Goal: Task Accomplishment & Management: Use online tool/utility

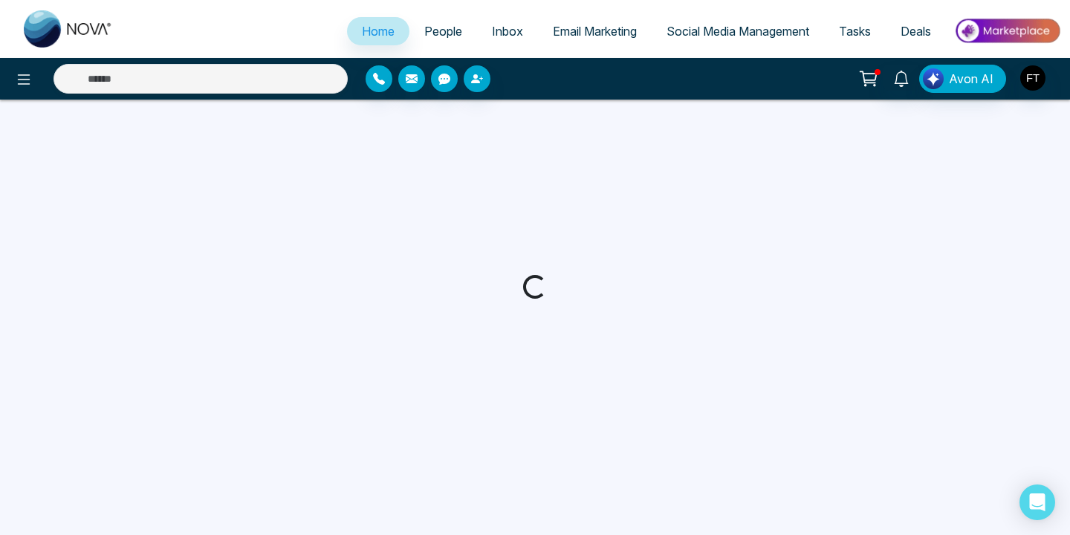
select select "*"
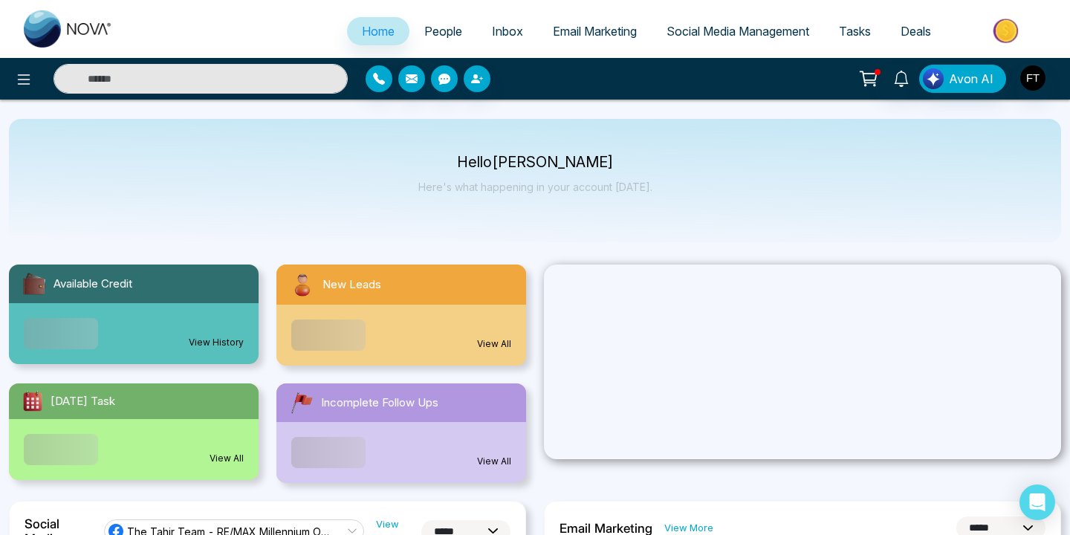
click at [581, 35] on span "Email Marketing" at bounding box center [595, 31] width 84 height 15
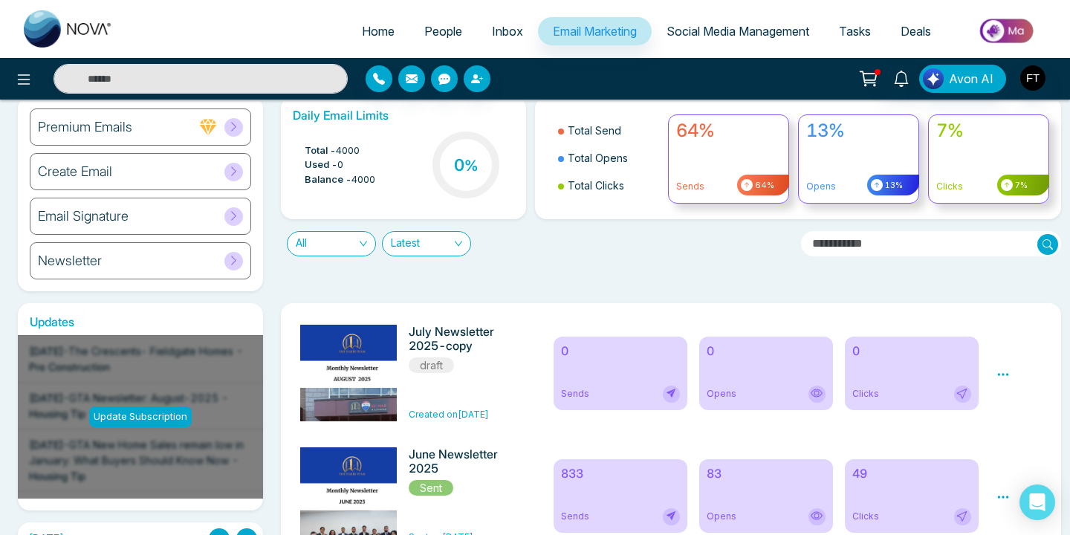
scroll to position [53, 0]
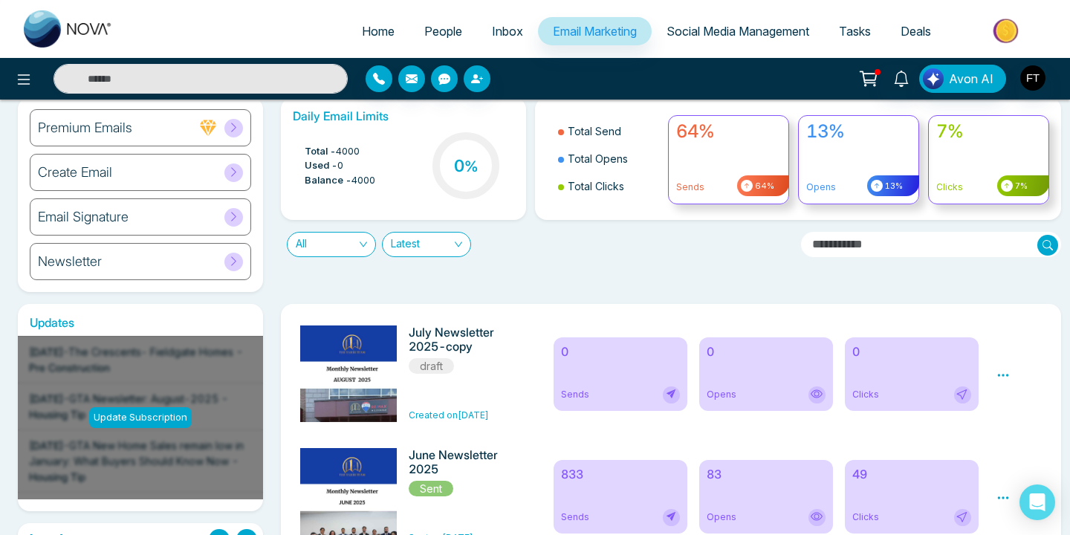
click at [1003, 371] on icon at bounding box center [1002, 374] width 13 height 13
click at [1019, 417] on link "Edit" at bounding box center [1017, 418] width 18 height 13
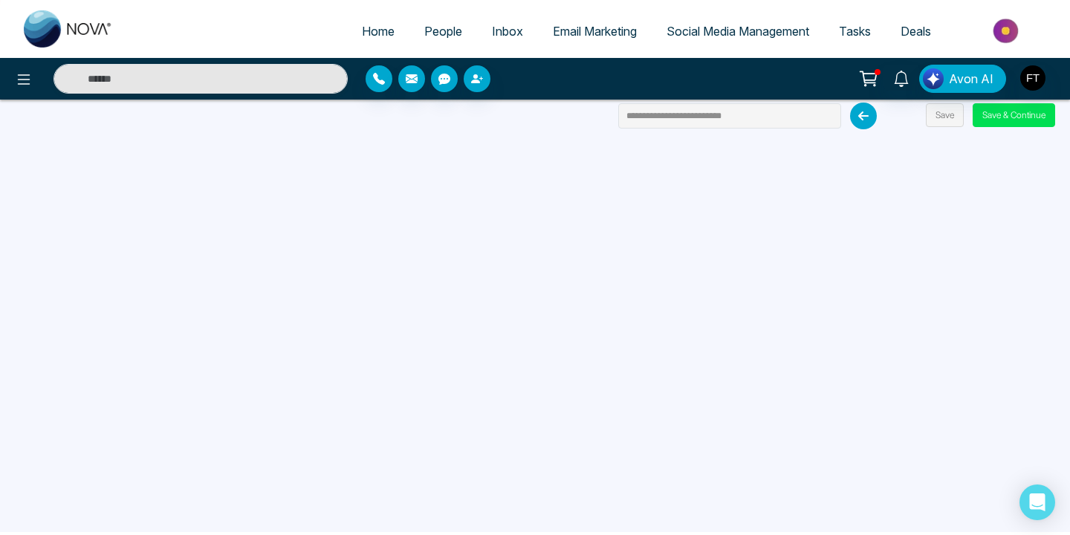
scroll to position [103, 0]
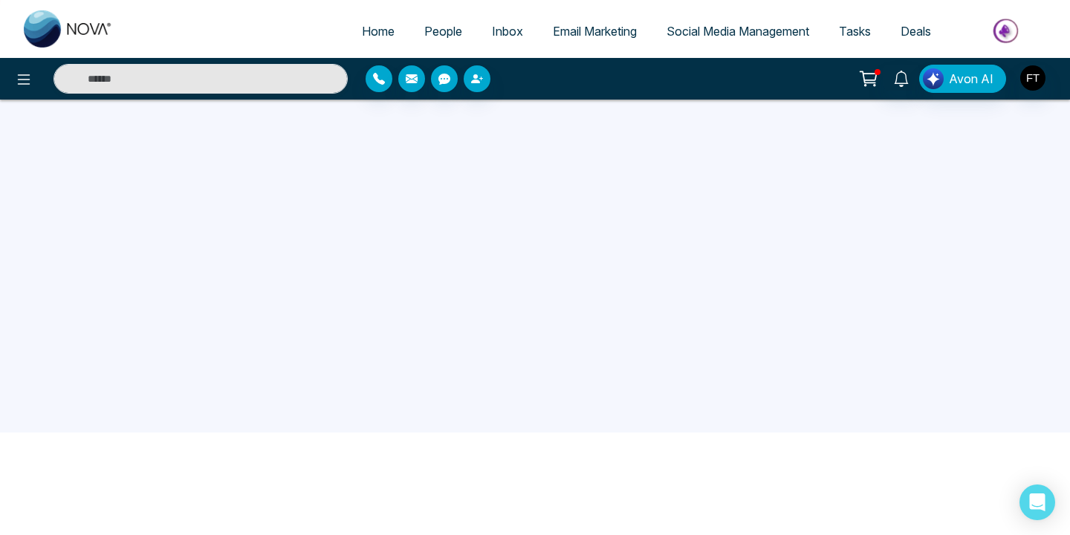
click at [571, 32] on span "Email Marketing" at bounding box center [595, 31] width 84 height 15
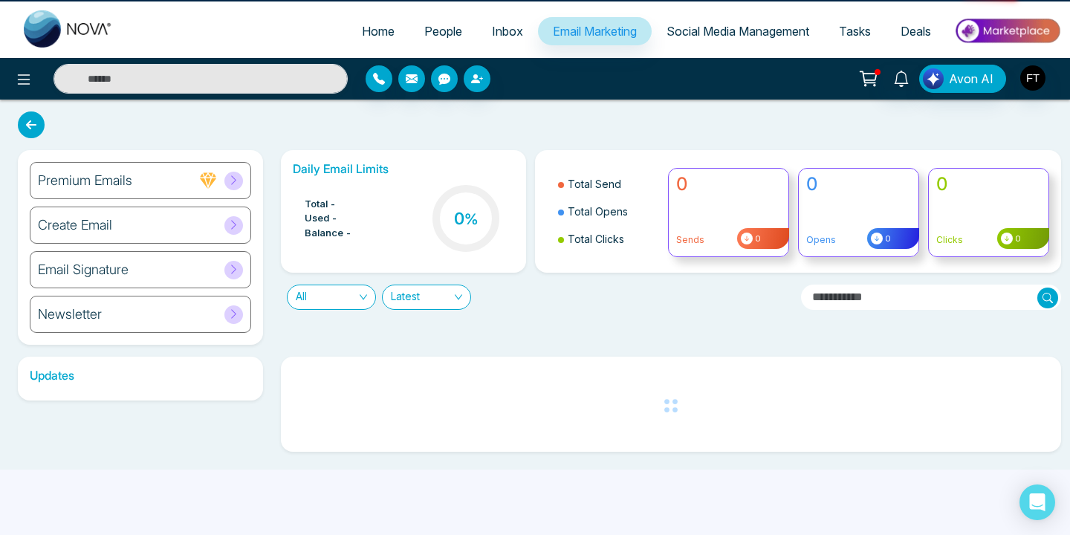
click at [571, 32] on span "Email Marketing" at bounding box center [595, 31] width 84 height 15
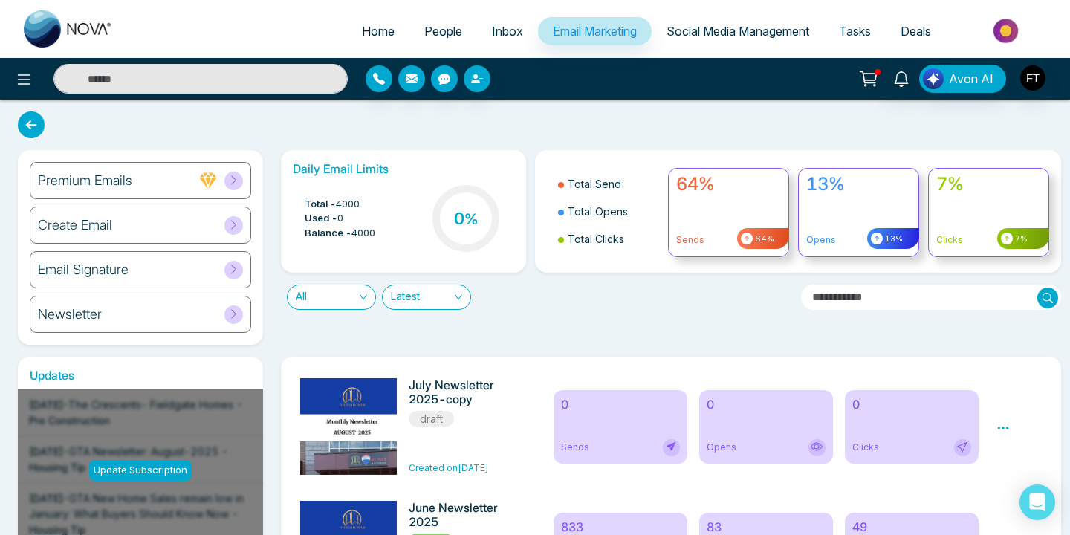
click at [998, 425] on icon at bounding box center [1002, 427] width 13 height 13
click at [1010, 468] on link "Edit" at bounding box center [1017, 471] width 18 height 13
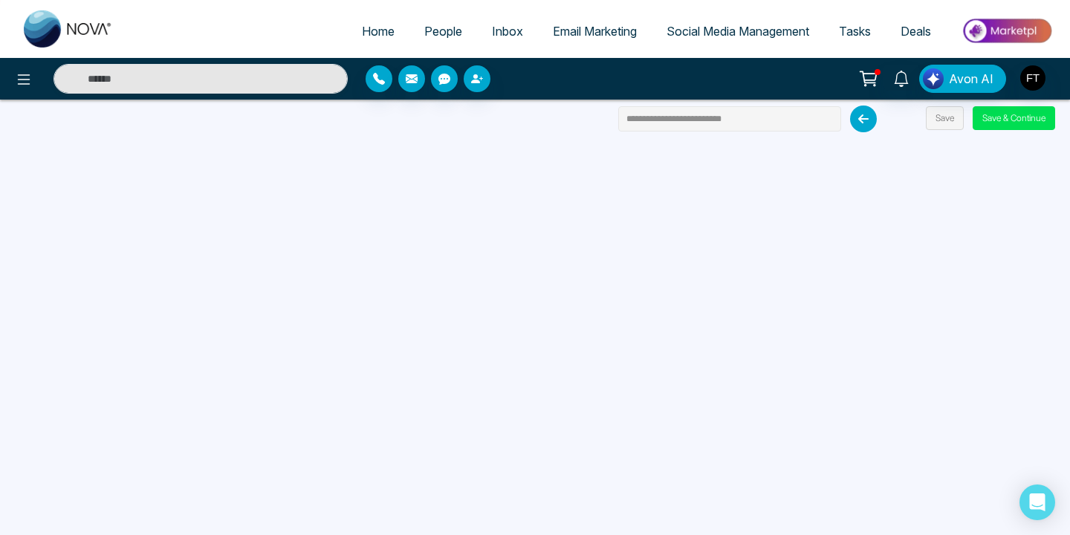
drag, startPoint x: 641, startPoint y: 120, endPoint x: 612, endPoint y: 120, distance: 29.0
click at [612, 120] on div "**********" at bounding box center [535, 267] width 1070 height 535
click at [633, 119] on input "**********" at bounding box center [729, 118] width 223 height 25
click at [639, 126] on input "**********" at bounding box center [729, 118] width 223 height 25
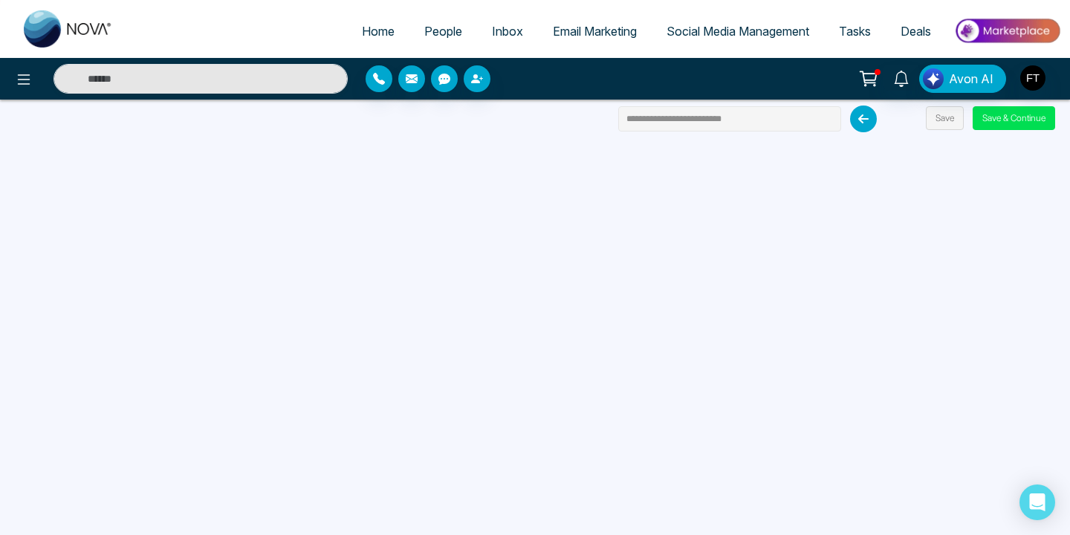
click at [636, 117] on input "**********" at bounding box center [729, 118] width 223 height 25
type input "**********"
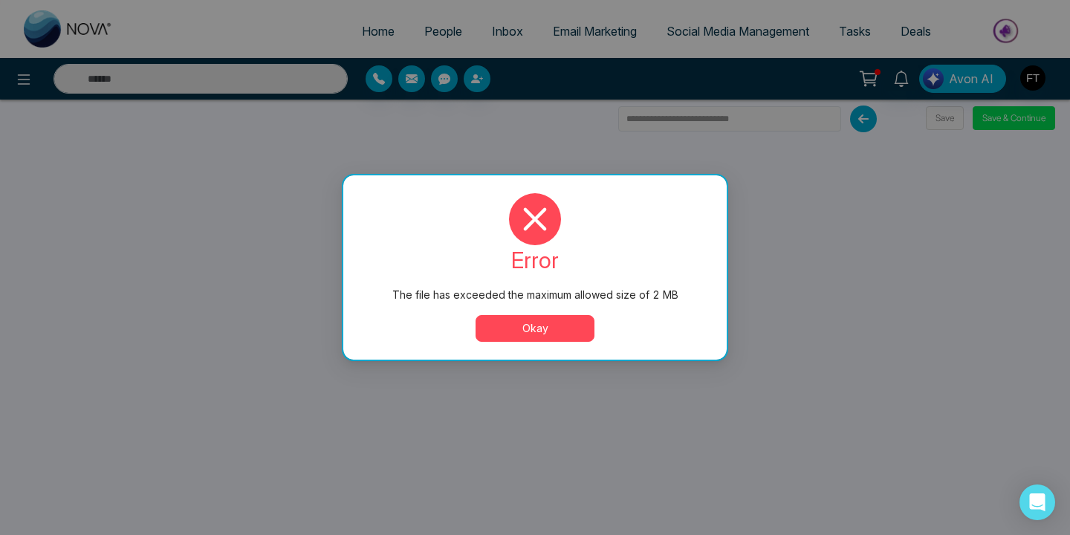
click at [518, 334] on button "Okay" at bounding box center [534, 328] width 119 height 27
click at [519, 315] on div "error The file has exceeded the maximum allowed size of 2 MB Okay" at bounding box center [535, 267] width 348 height 149
click at [519, 333] on button "Okay" at bounding box center [534, 328] width 119 height 27
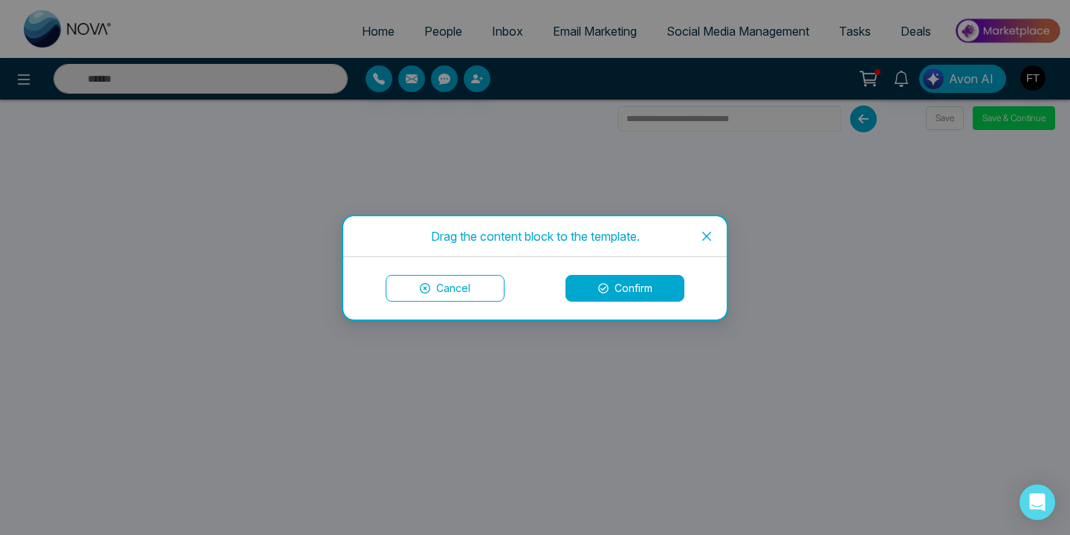
click at [588, 284] on button "Confirm" at bounding box center [624, 288] width 119 height 27
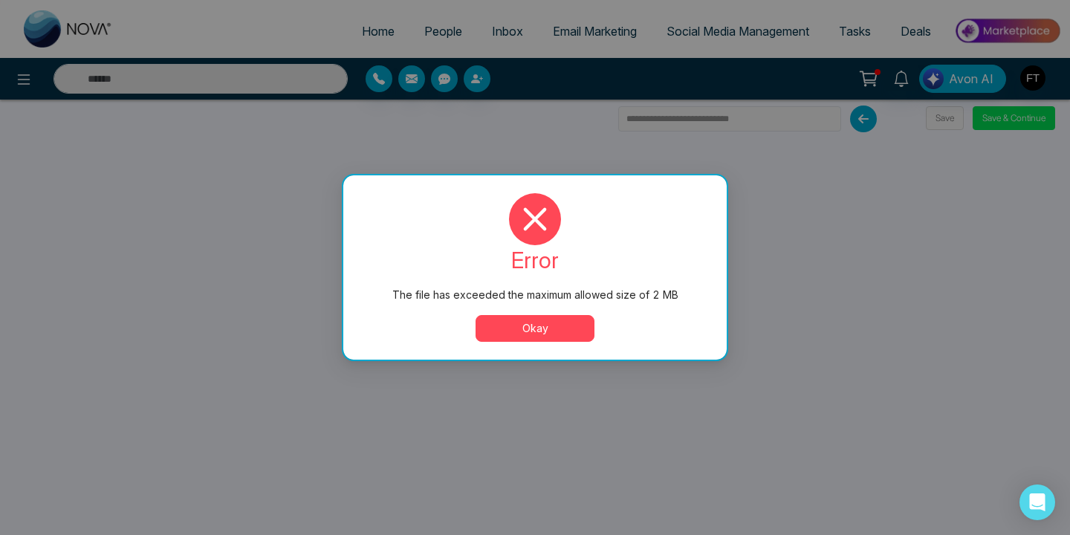
click at [492, 326] on button "Okay" at bounding box center [534, 328] width 119 height 27
click at [503, 339] on button "Okay" at bounding box center [534, 328] width 119 height 27
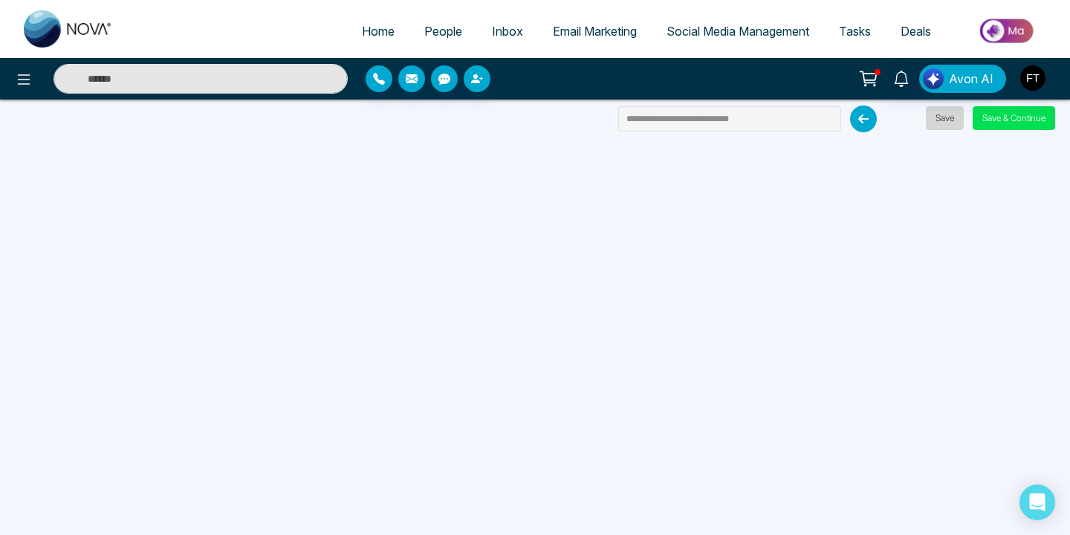
click at [945, 122] on button "Save" at bounding box center [944, 118] width 38 height 24
click at [994, 114] on button "Save & Continue" at bounding box center [1013, 118] width 82 height 24
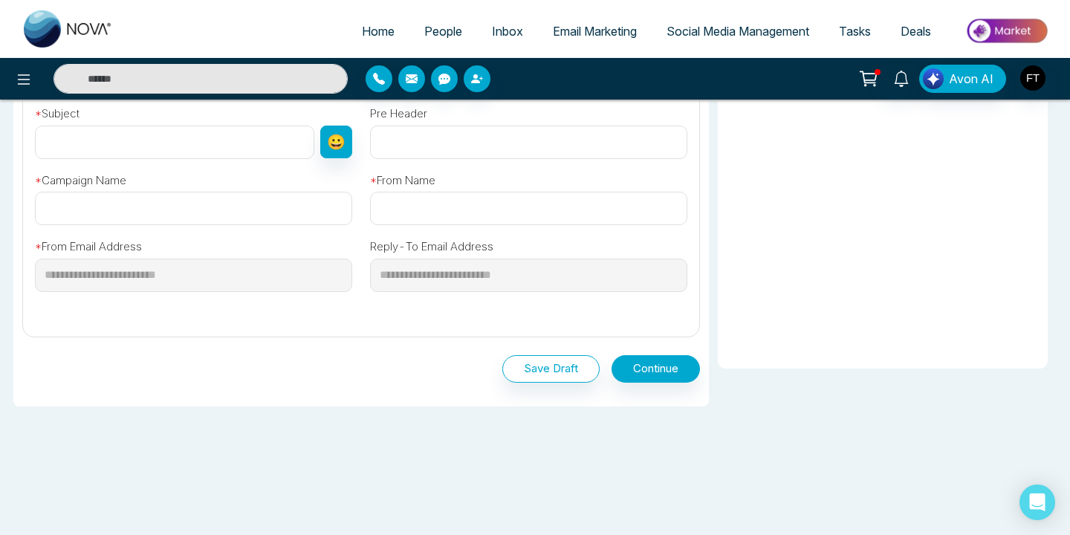
scroll to position [489, 0]
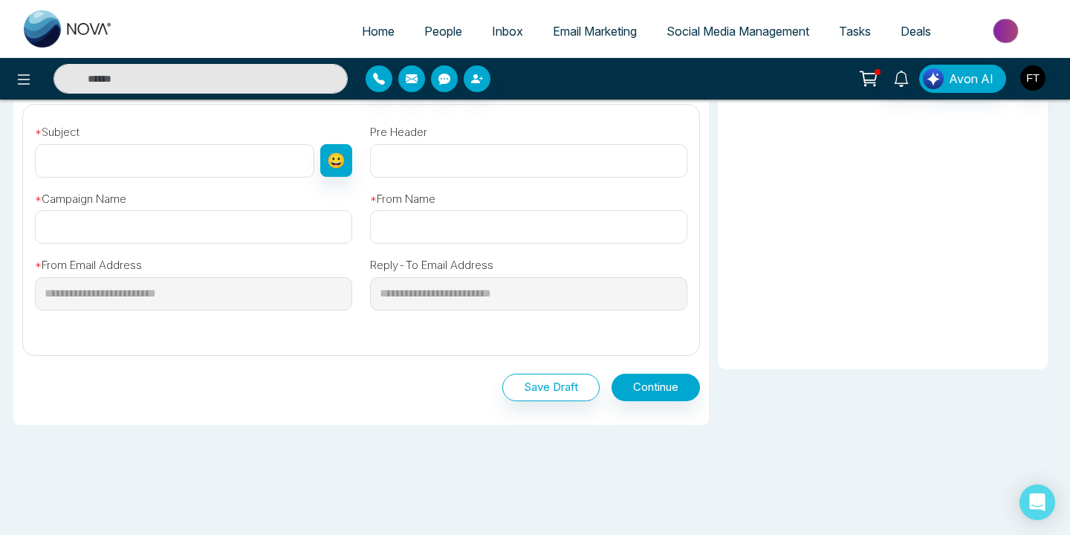
type input "**********"
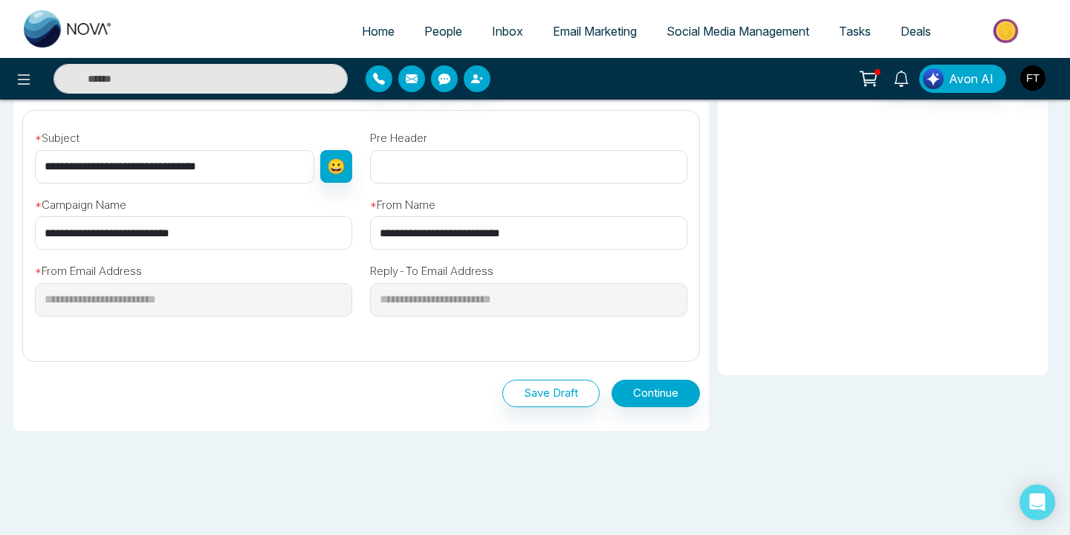
click at [556, 384] on button "Save Draft" at bounding box center [550, 393] width 97 height 27
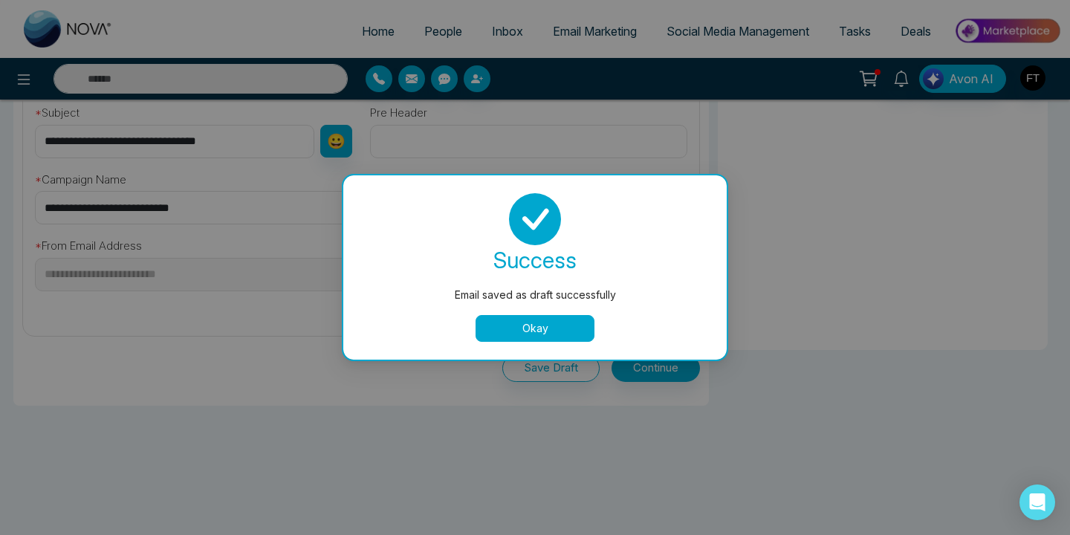
scroll to position [513, 0]
click at [578, 335] on button "Okay" at bounding box center [534, 328] width 119 height 27
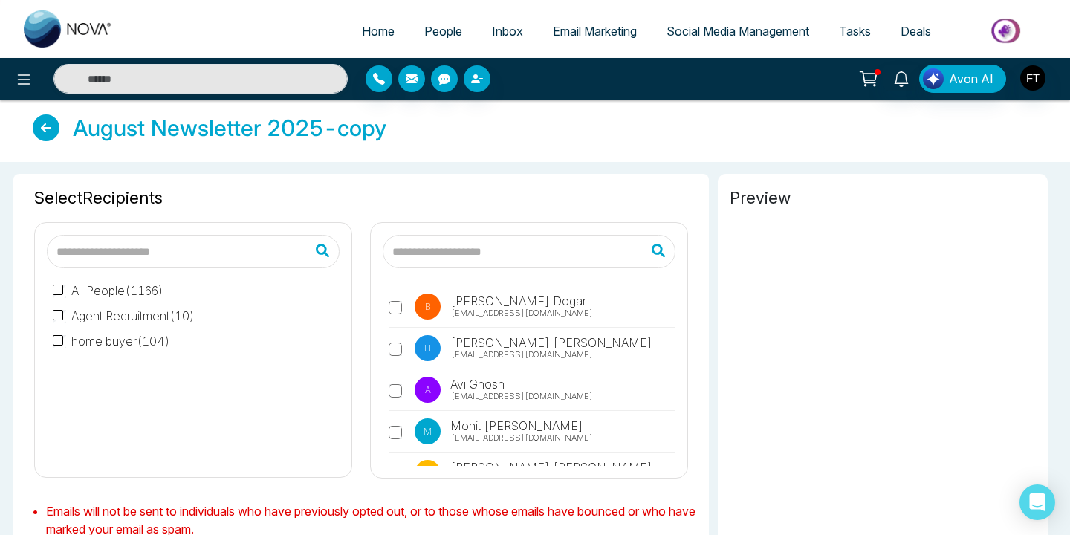
scroll to position [0, 0]
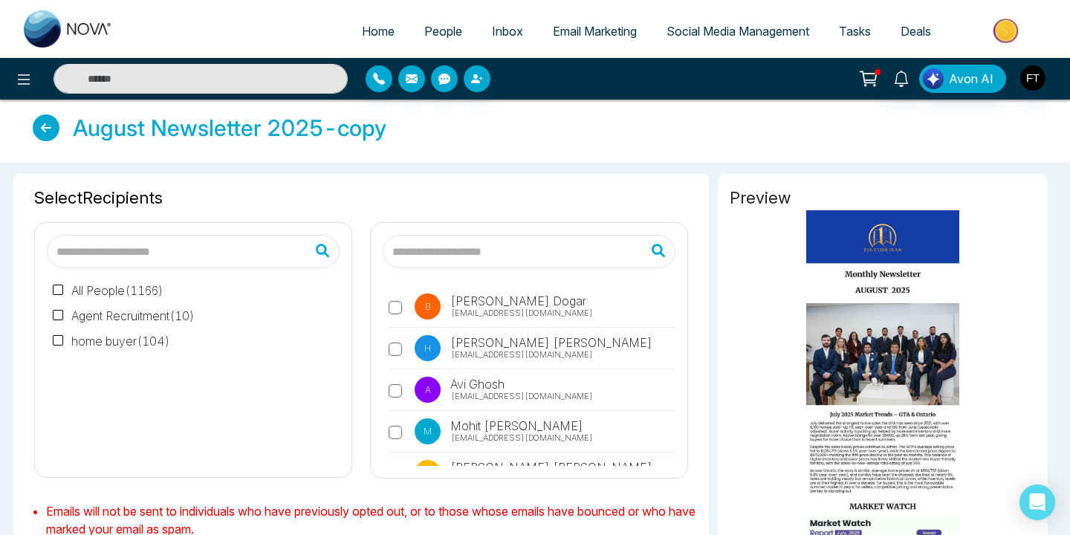
click at [47, 126] on icon at bounding box center [46, 127] width 27 height 27
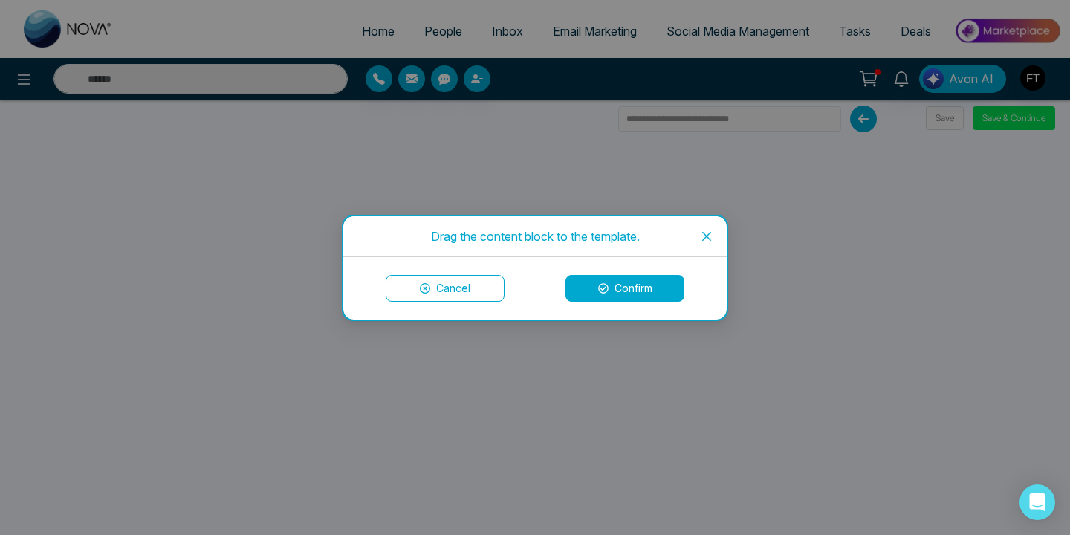
click at [602, 296] on button "Confirm" at bounding box center [624, 288] width 119 height 27
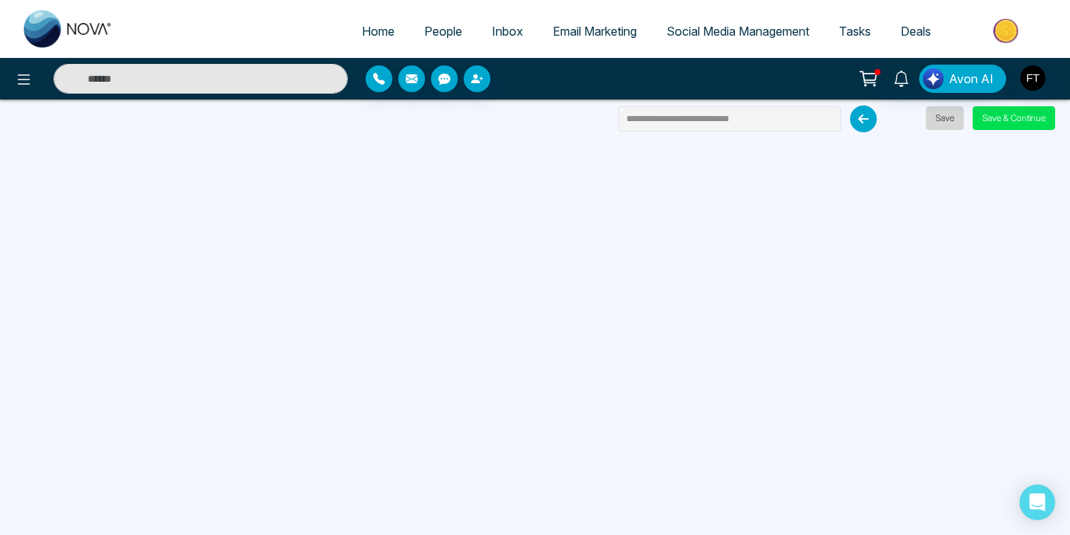
click at [935, 128] on button "Save" at bounding box center [944, 118] width 38 height 24
click at [1002, 122] on button "Save & Continue" at bounding box center [1013, 118] width 82 height 24
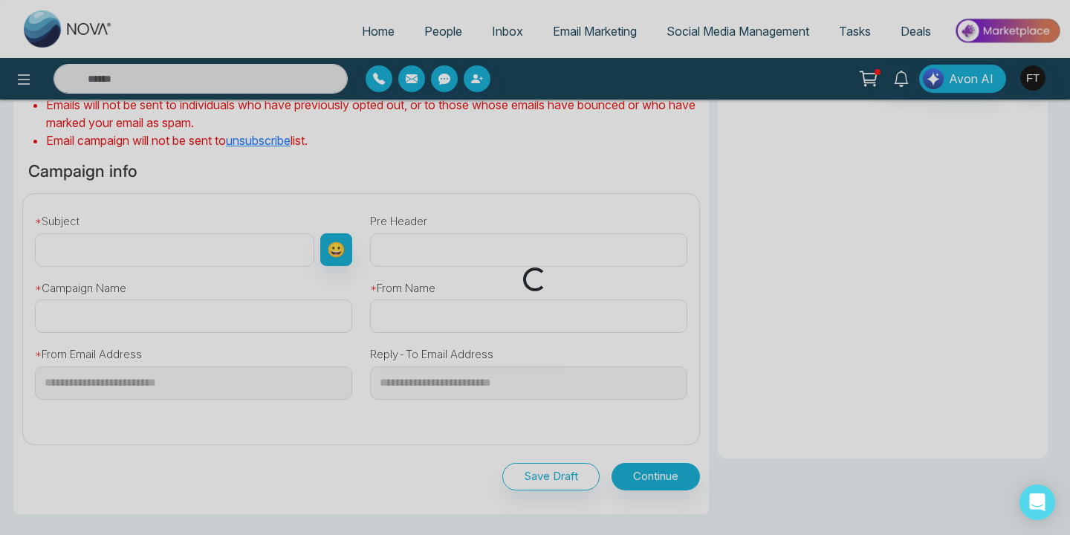
scroll to position [489, 0]
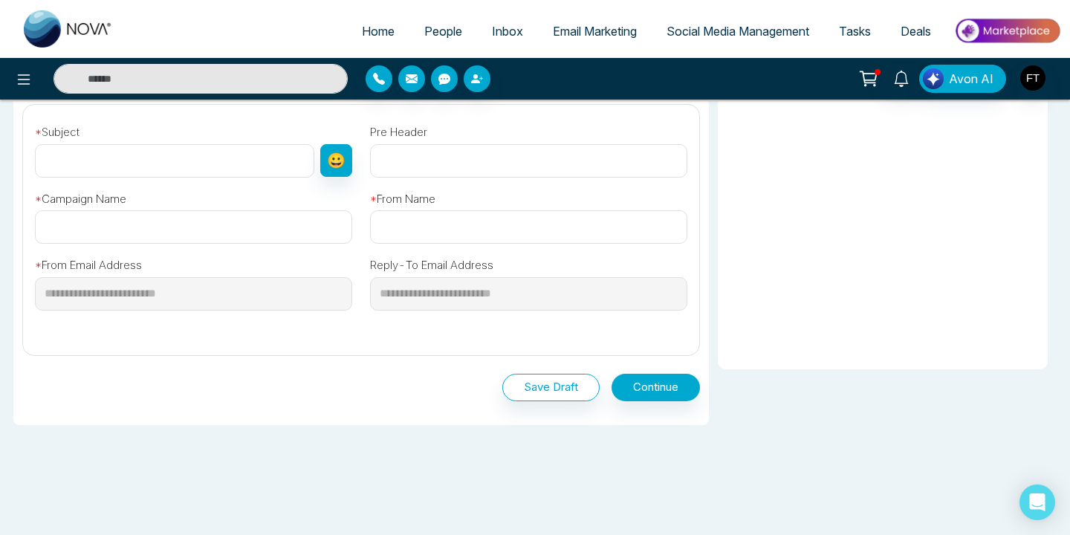
type input "**********"
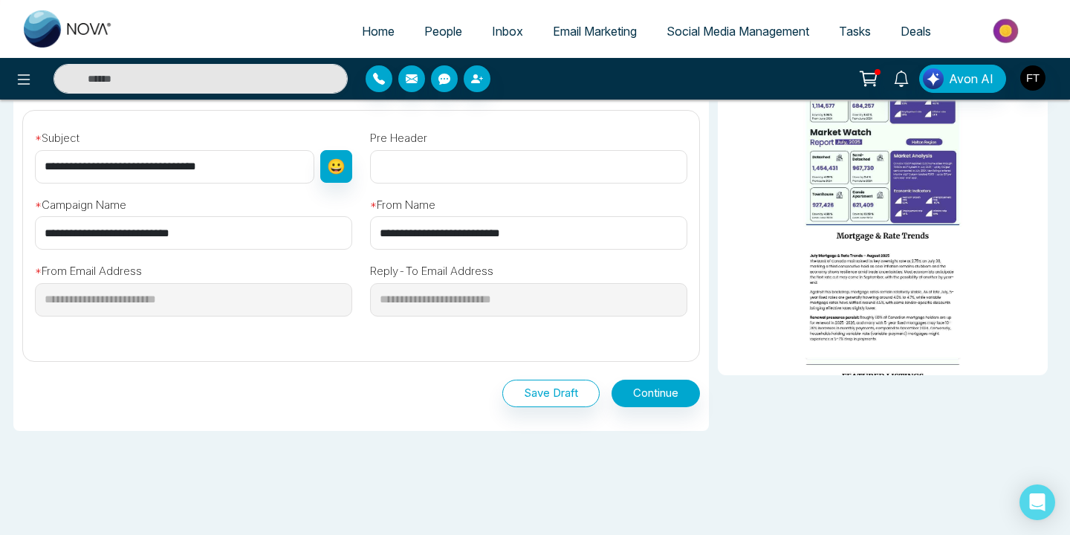
click at [526, 391] on button "Save Draft" at bounding box center [550, 393] width 97 height 27
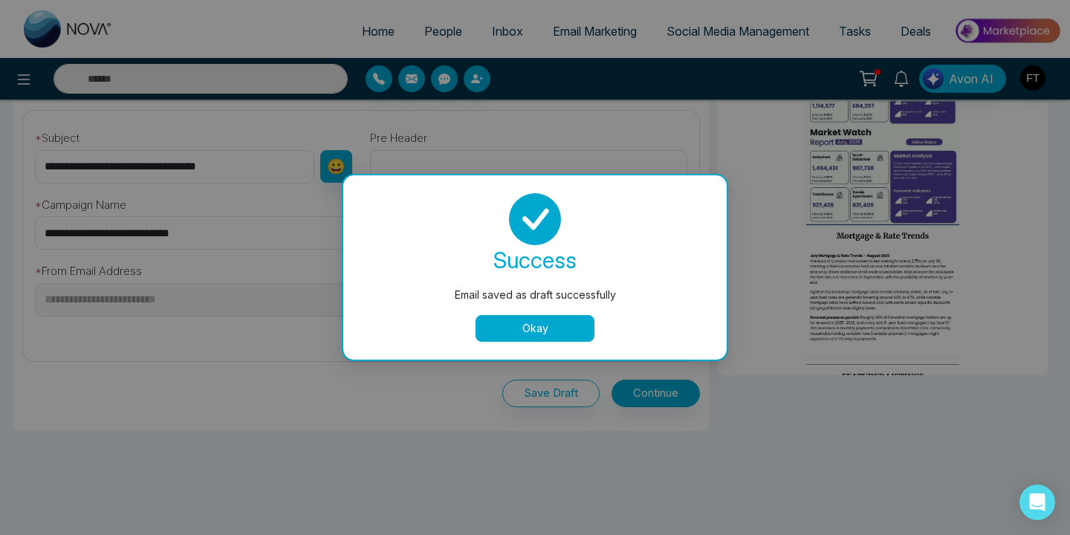
click at [527, 336] on button "Okay" at bounding box center [534, 328] width 119 height 27
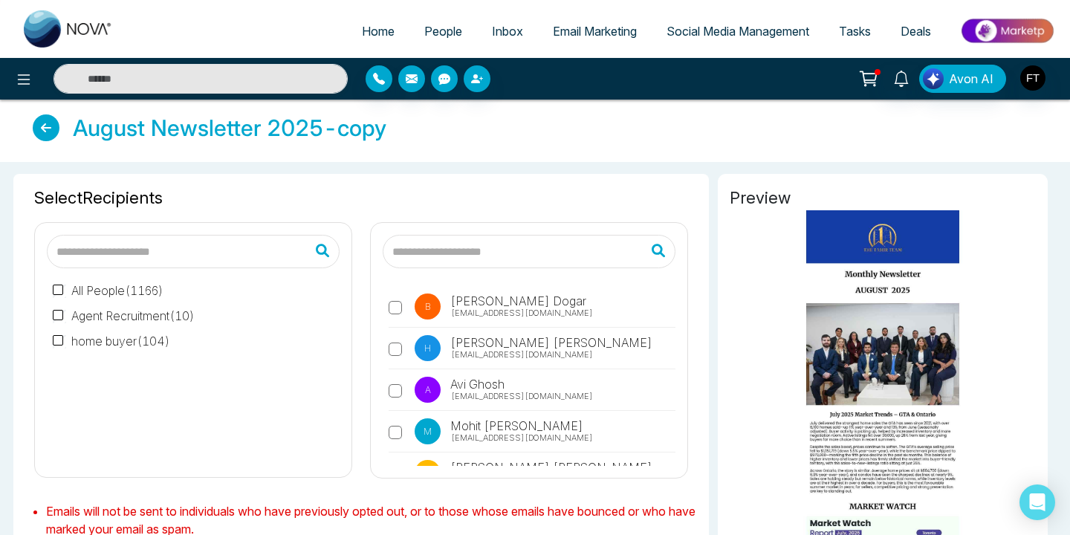
scroll to position [0, 0]
click at [40, 123] on icon at bounding box center [46, 127] width 27 height 27
